Goal: Information Seeking & Learning: Find specific fact

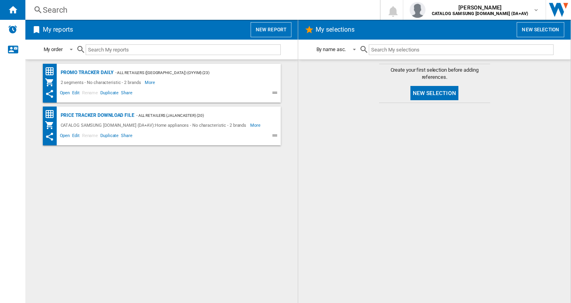
click at [246, 7] on div "Search" at bounding box center [201, 9] width 316 height 11
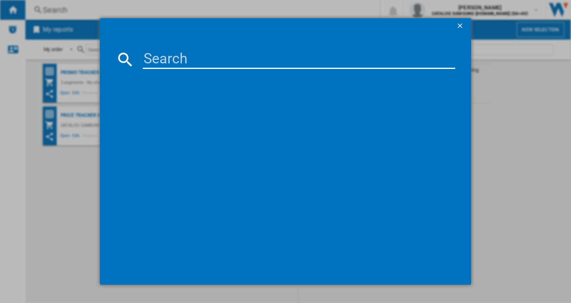
click at [170, 57] on input at bounding box center [299, 59] width 312 height 19
type input "ms23k3513ak"
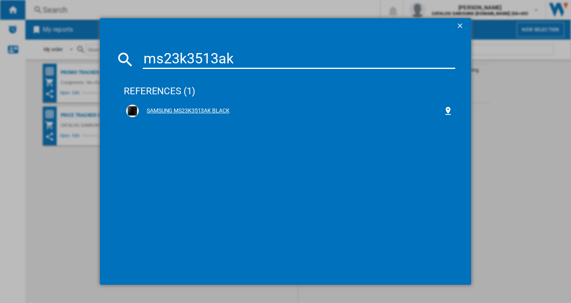
click at [210, 110] on div "SAMSUNG MS23K3513AK BLACK" at bounding box center [291, 111] width 304 height 8
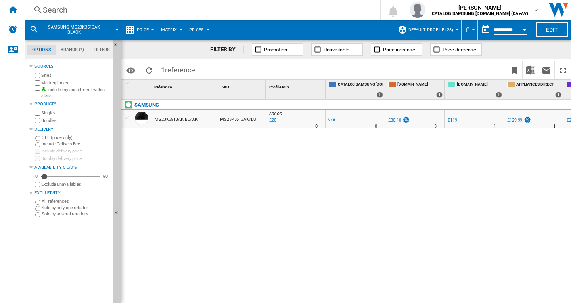
click at [181, 119] on div "MS23K3513AK BLACK" at bounding box center [176, 120] width 43 height 18
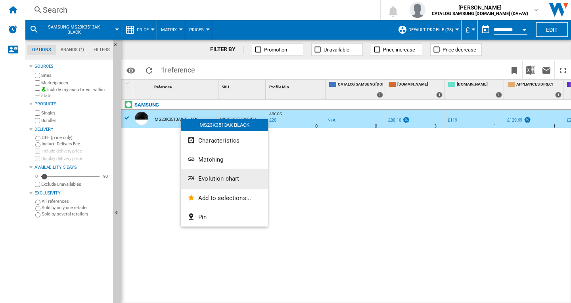
click at [230, 181] on span "Evolution chart" at bounding box center [218, 178] width 41 height 7
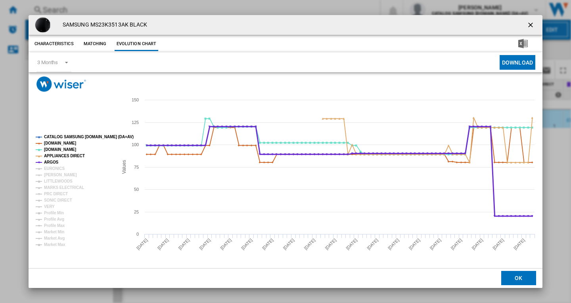
click at [52, 163] on tspan "ARGOS" at bounding box center [51, 162] width 15 height 4
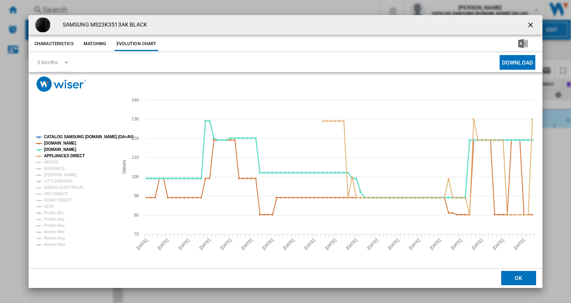
click at [48, 149] on tspan "[DOMAIN_NAME]" at bounding box center [60, 149] width 32 height 4
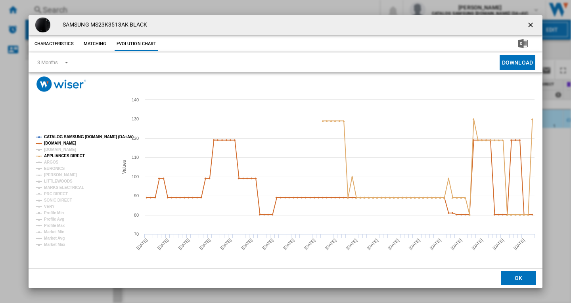
click at [57, 136] on tspan "CATALOG SAMSUNG [DOMAIN_NAME] (DA+AV)" at bounding box center [89, 137] width 90 height 4
click at [61, 185] on tspan "MARKS ELECTRICAL" at bounding box center [64, 187] width 40 height 4
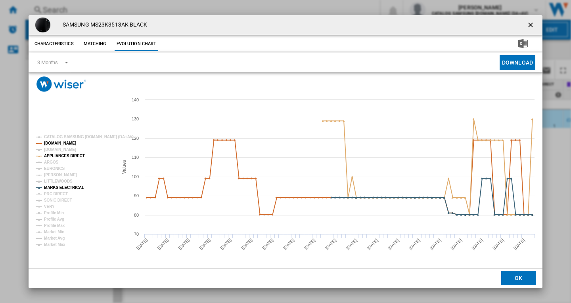
click at [0, 175] on div "SAMSUNG MS23K3513AK BLACK Characteristics Matching Evolution chart price -£1 de…" at bounding box center [285, 151] width 571 height 303
